Goal: Find specific page/section: Find specific page/section

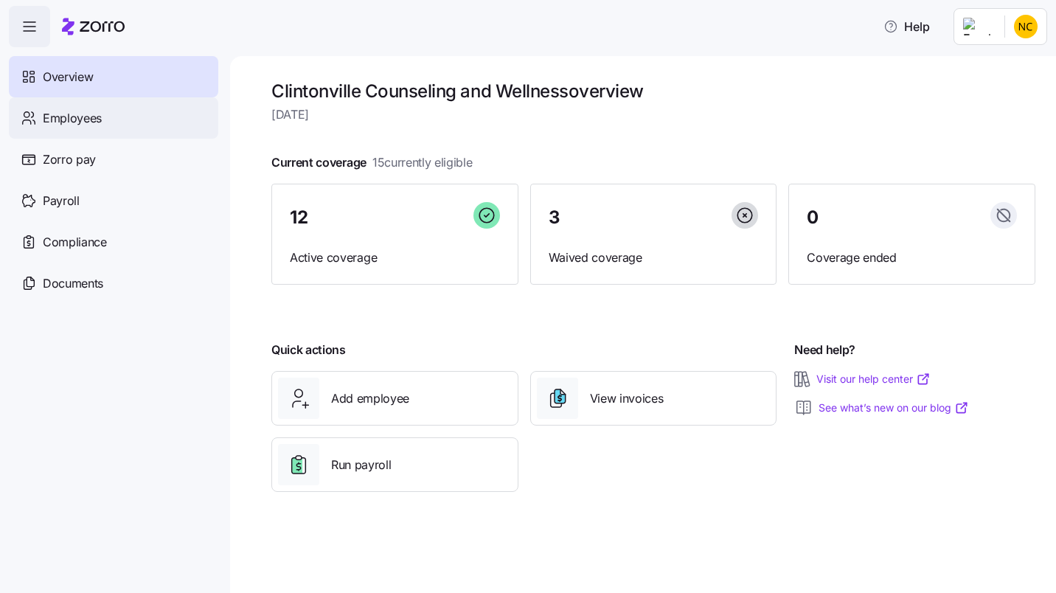
click at [100, 125] on span "Employees" at bounding box center [72, 118] width 59 height 18
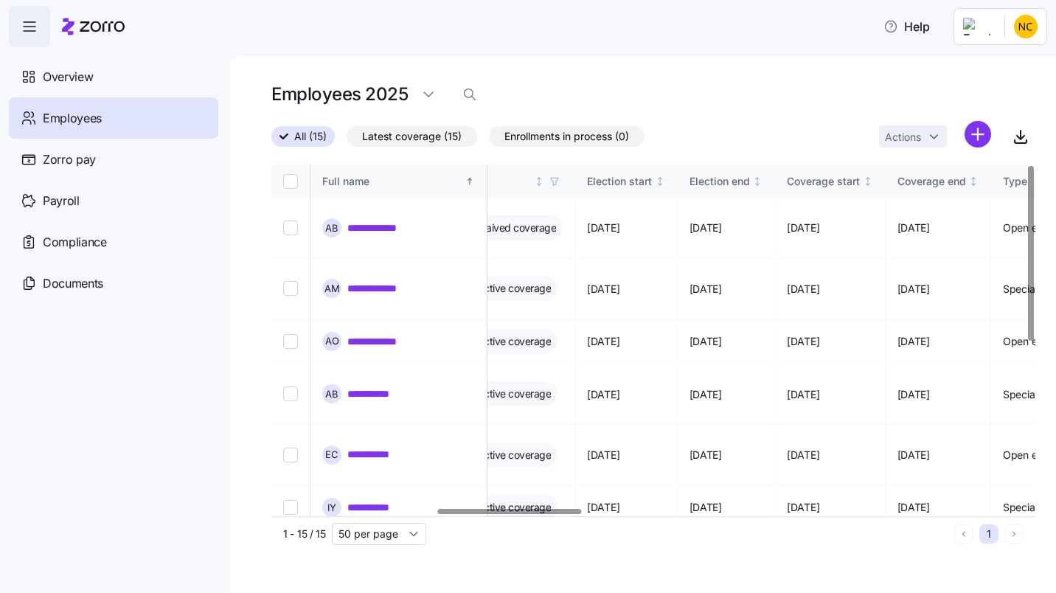
scroll to position [0, 882]
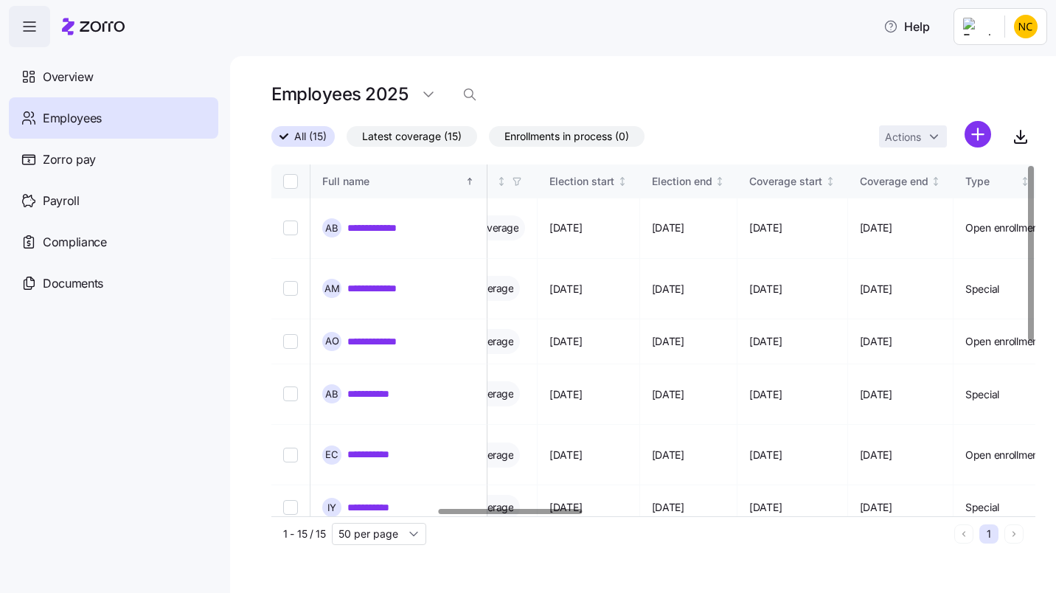
click at [567, 514] on div at bounding box center [510, 511] width 143 height 5
